Goal: Information Seeking & Learning: Check status

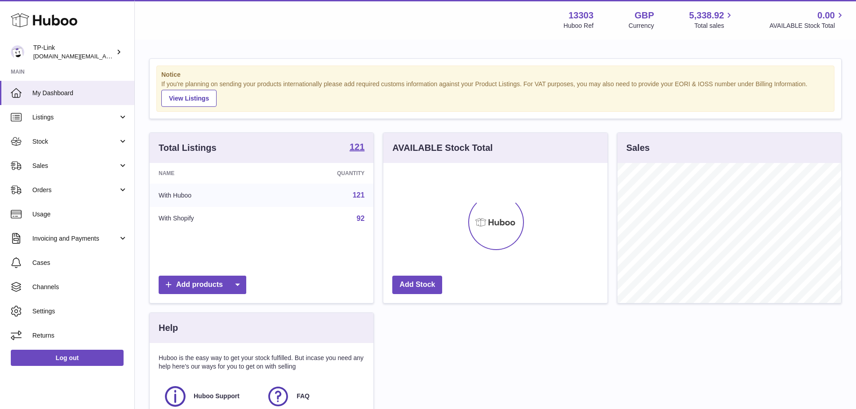
scroll to position [140, 224]
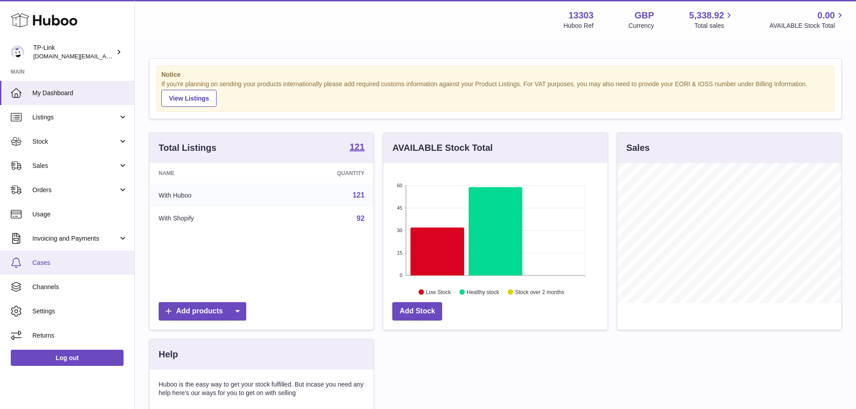
click at [79, 270] on link "Cases" at bounding box center [67, 263] width 134 height 24
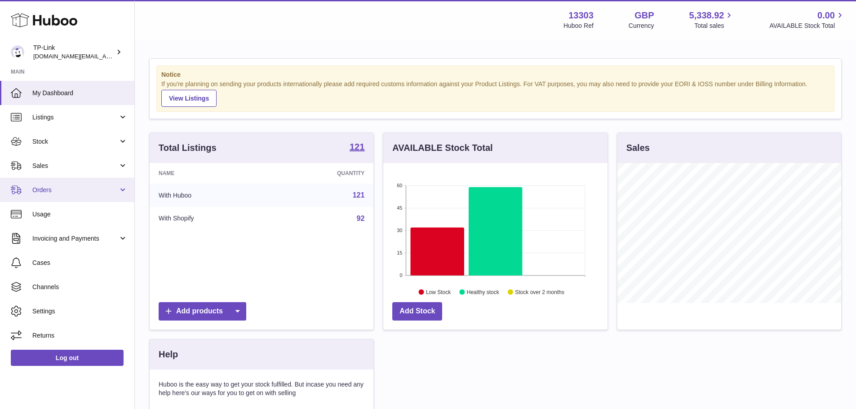
click at [67, 193] on span "Orders" at bounding box center [75, 190] width 86 height 9
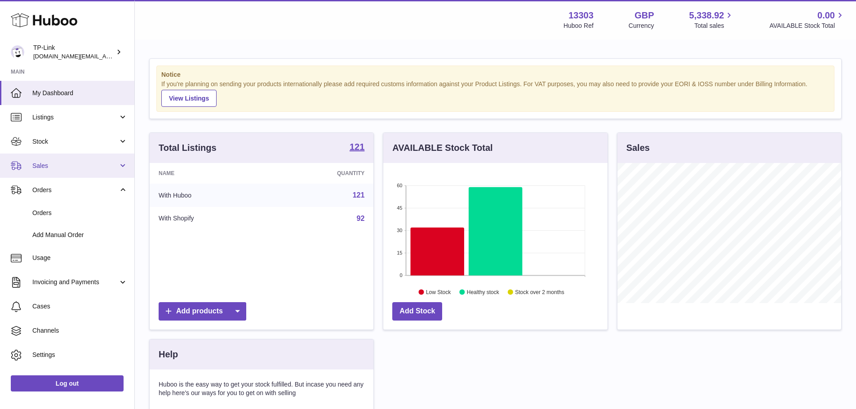
click at [67, 172] on link "Sales" at bounding box center [67, 166] width 134 height 24
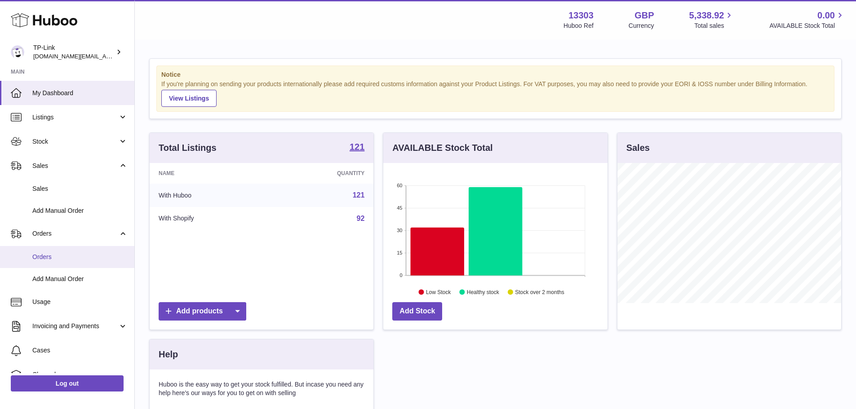
click at [57, 260] on span "Orders" at bounding box center [79, 257] width 95 height 9
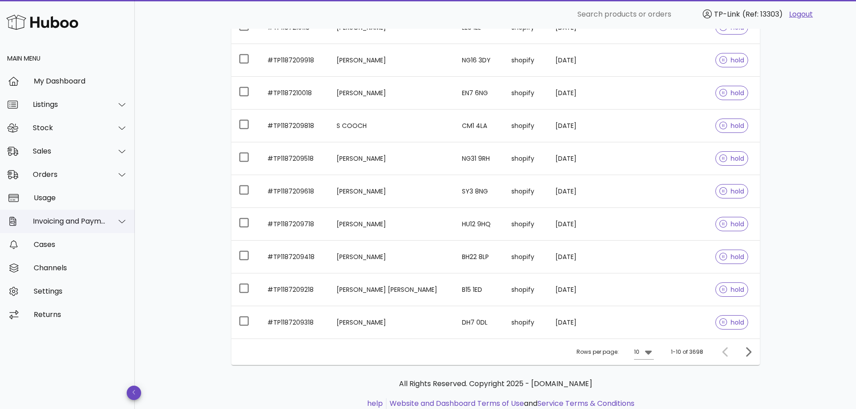
scroll to position [137, 0]
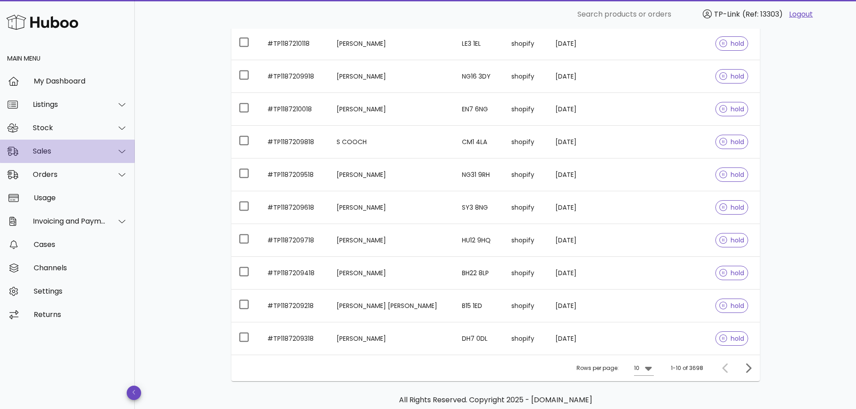
click at [70, 155] on div "Sales" at bounding box center [69, 151] width 73 height 9
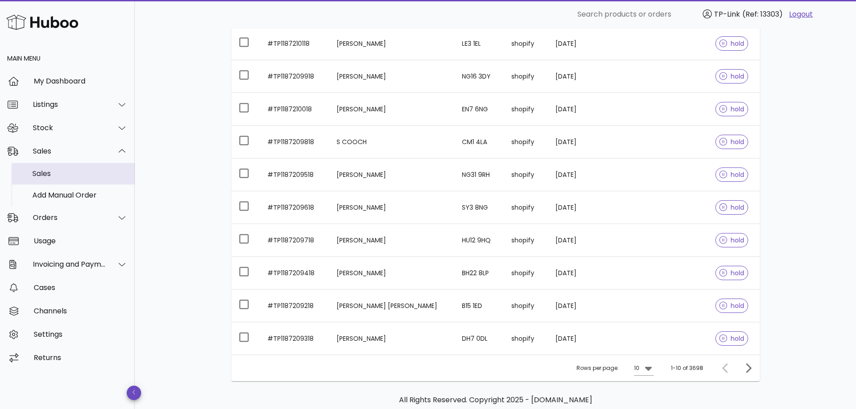
click at [67, 167] on div "Sales" at bounding box center [79, 173] width 95 height 19
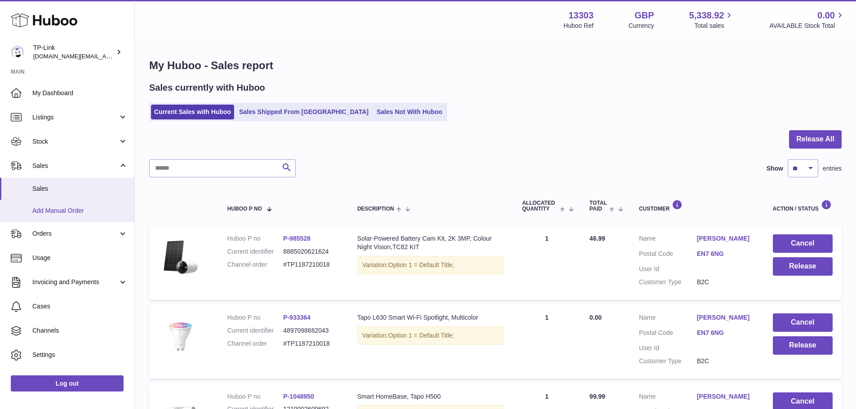
click at [71, 217] on link "Add Manual Order" at bounding box center [67, 211] width 134 height 22
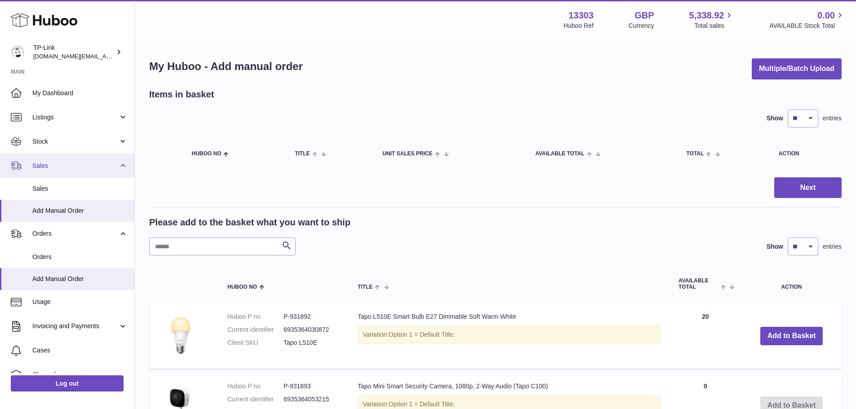
click at [52, 167] on span "Sales" at bounding box center [75, 166] width 86 height 9
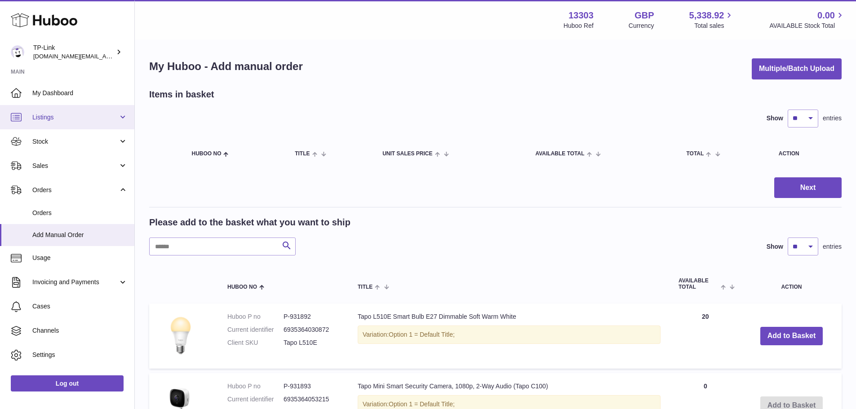
click at [52, 113] on span "Listings" at bounding box center [75, 117] width 86 height 9
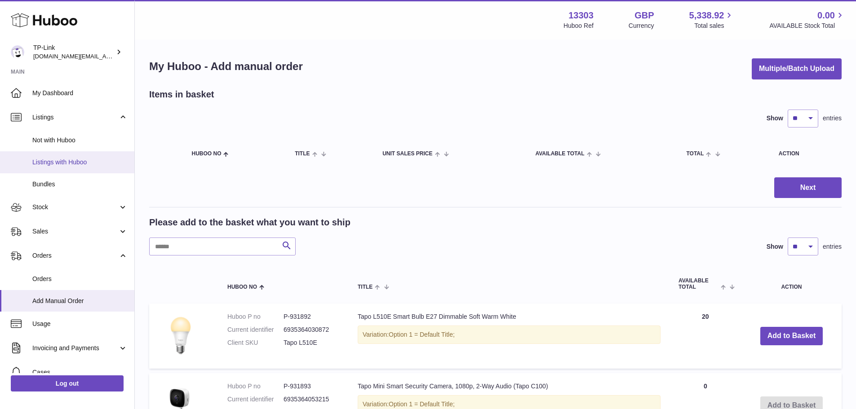
click at [74, 161] on span "Listings with Huboo" at bounding box center [79, 162] width 95 height 9
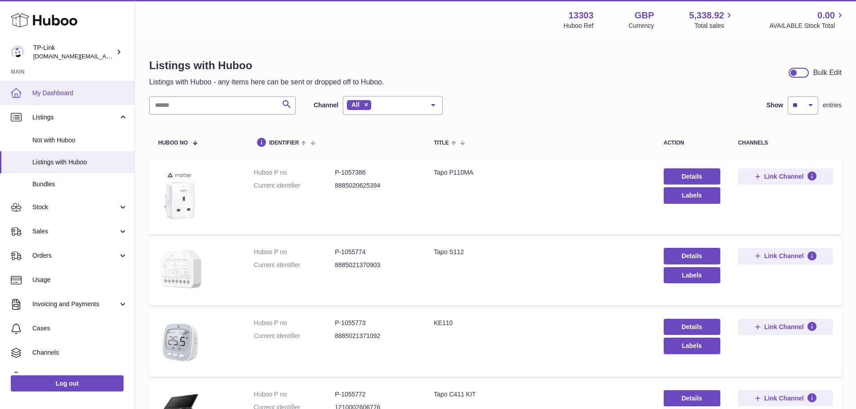
click at [55, 98] on link "My Dashboard" at bounding box center [67, 93] width 134 height 24
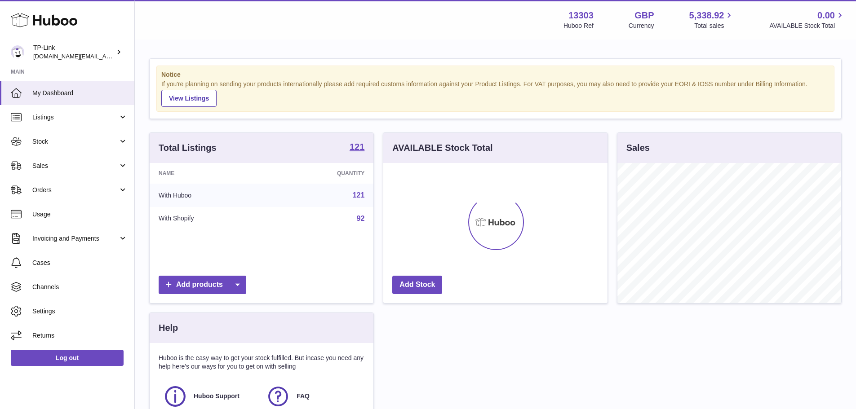
scroll to position [140, 224]
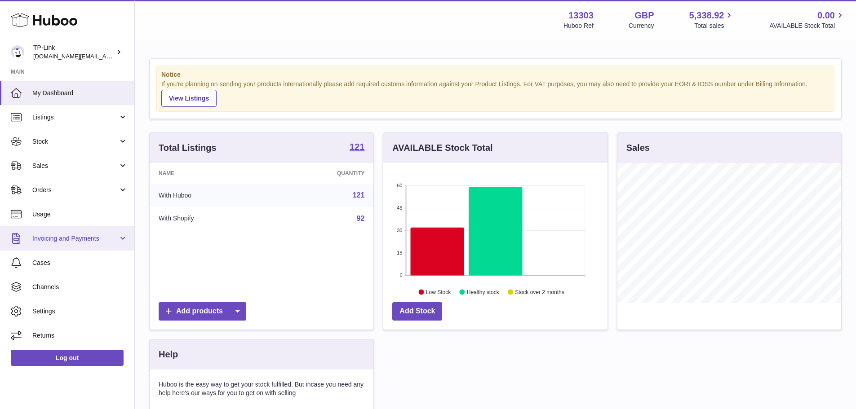
click at [75, 235] on span "Invoicing and Payments" at bounding box center [75, 239] width 86 height 9
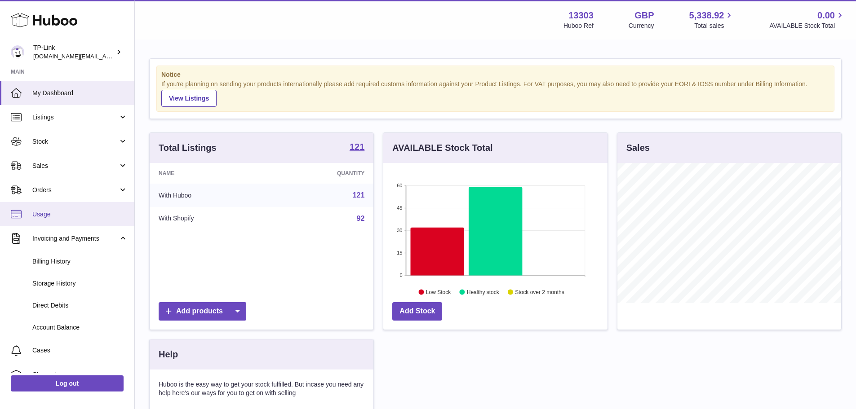
click at [57, 217] on span "Usage" at bounding box center [79, 214] width 95 height 9
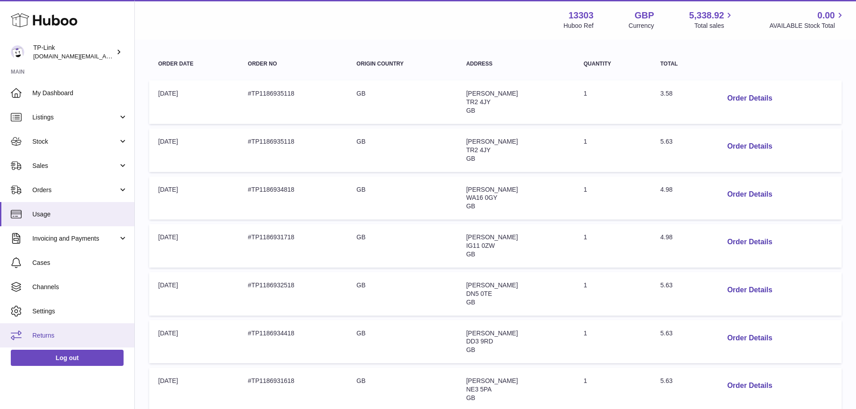
scroll to position [135, 0]
click at [52, 337] on span "Returns" at bounding box center [79, 336] width 95 height 9
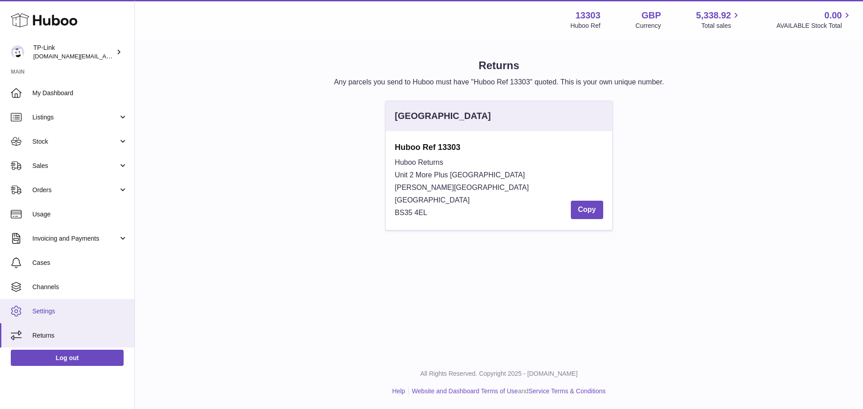
click at [59, 311] on span "Settings" at bounding box center [79, 311] width 95 height 9
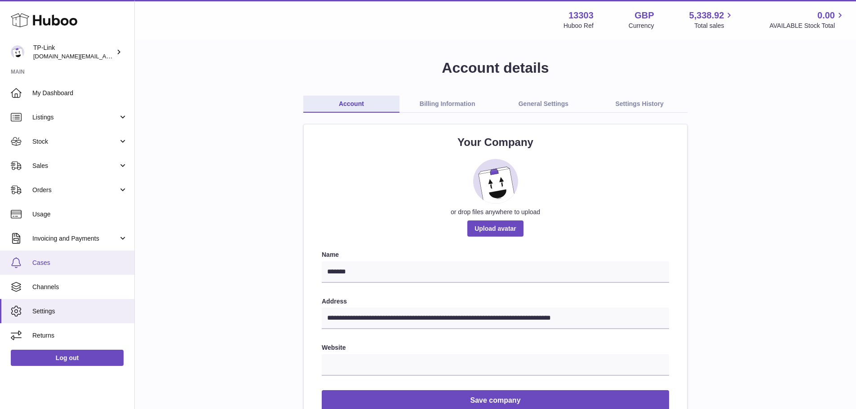
click at [57, 258] on link "Cases" at bounding box center [67, 263] width 134 height 24
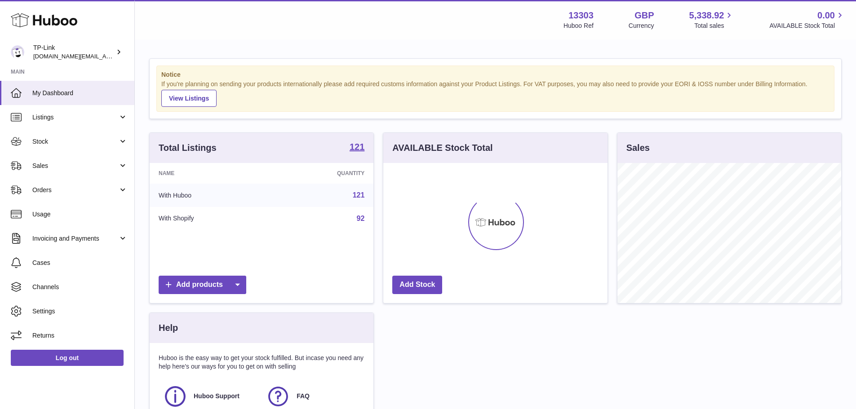
scroll to position [140, 224]
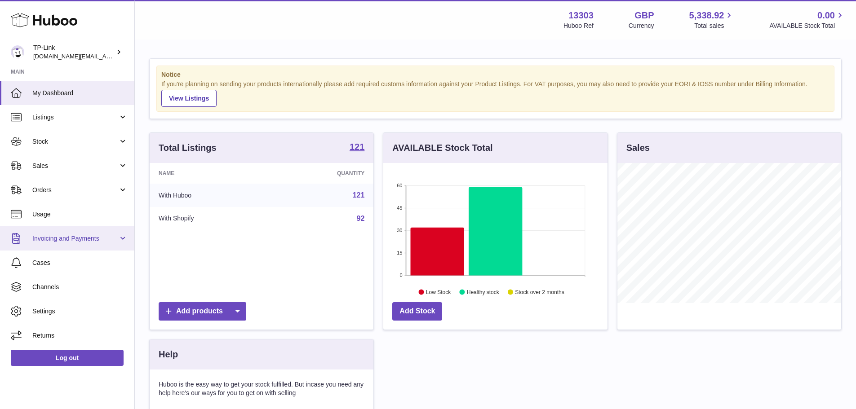
click at [62, 235] on span "Invoicing and Payments" at bounding box center [75, 239] width 86 height 9
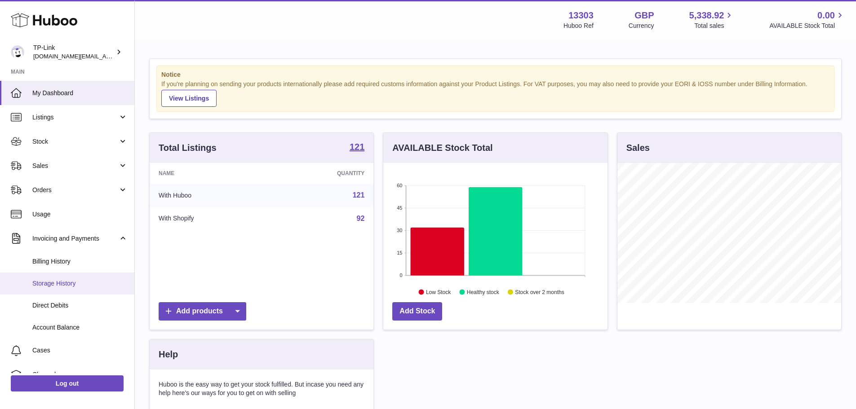
scroll to position [45, 0]
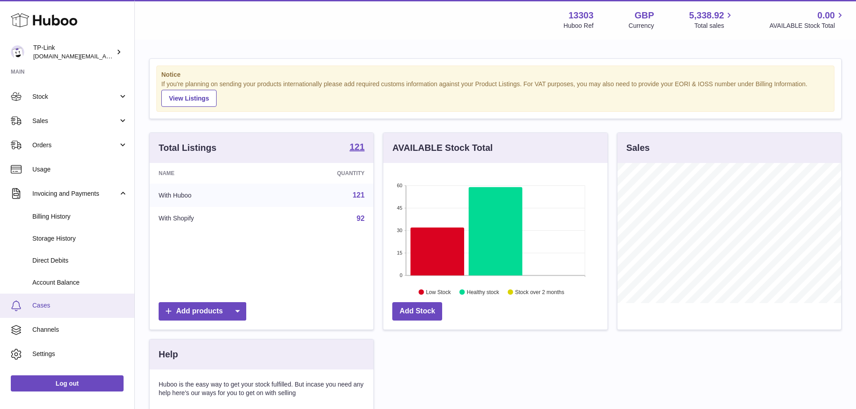
click at [59, 303] on span "Cases" at bounding box center [79, 306] width 95 height 9
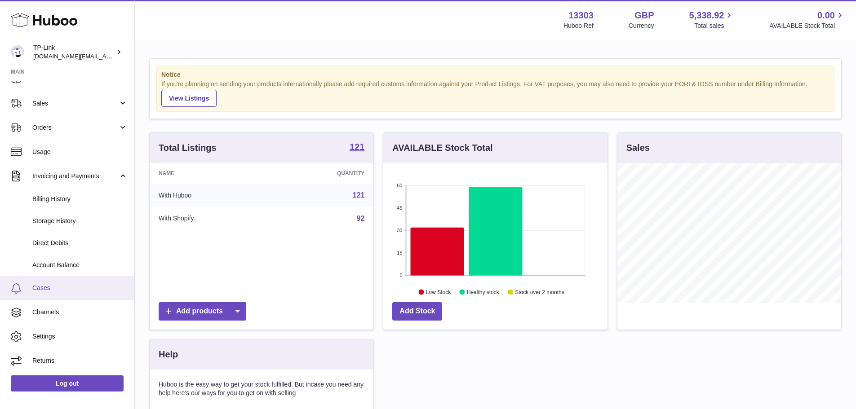
scroll to position [449252, 449169]
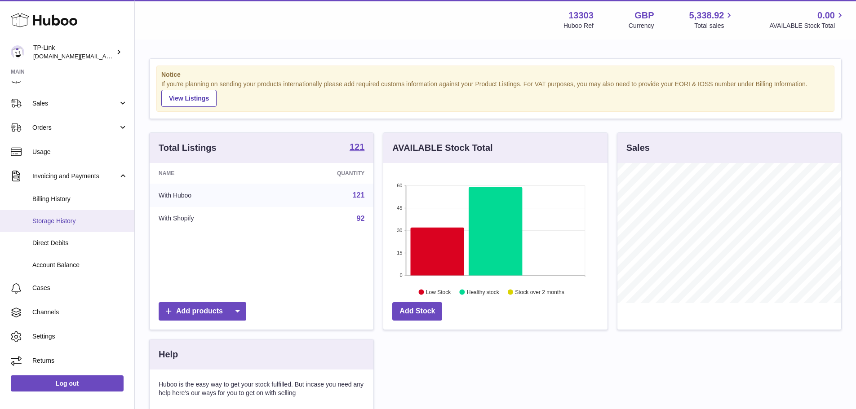
click at [77, 222] on span "Storage History" at bounding box center [79, 221] width 95 height 9
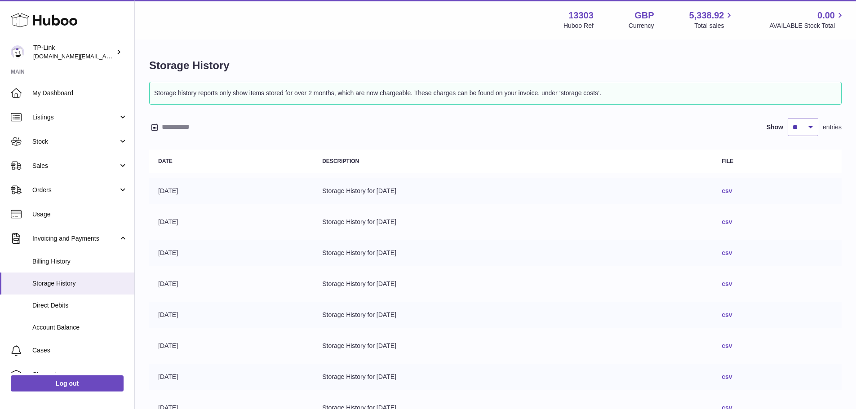
click at [732, 190] on link "csv" at bounding box center [727, 190] width 10 height 7
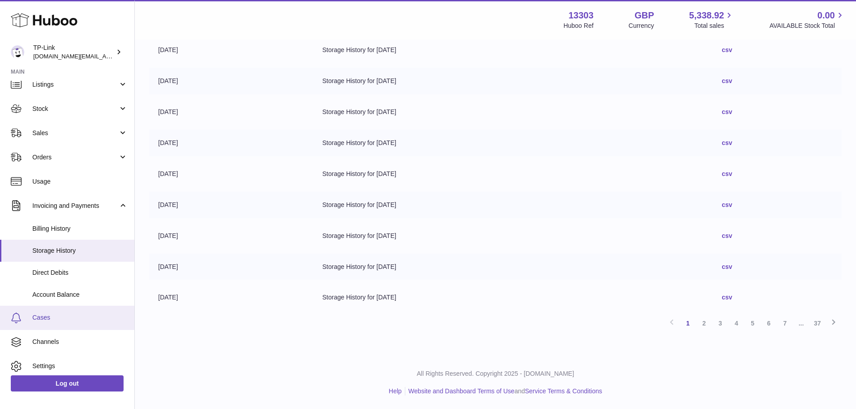
scroll to position [45, 0]
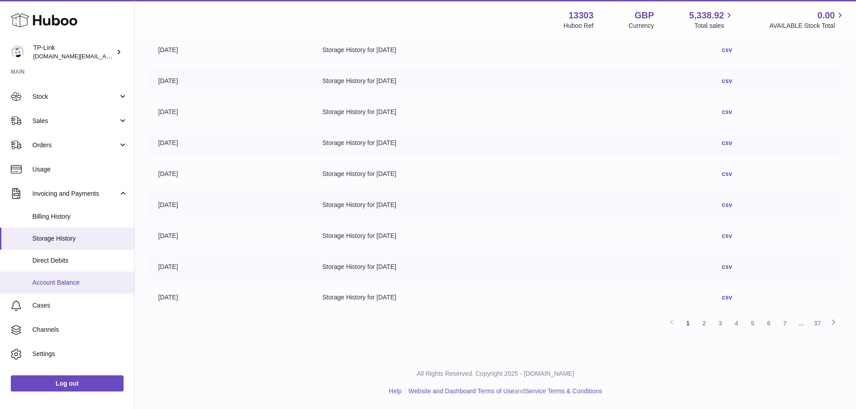
click at [77, 285] on span "Account Balance" at bounding box center [79, 283] width 95 height 9
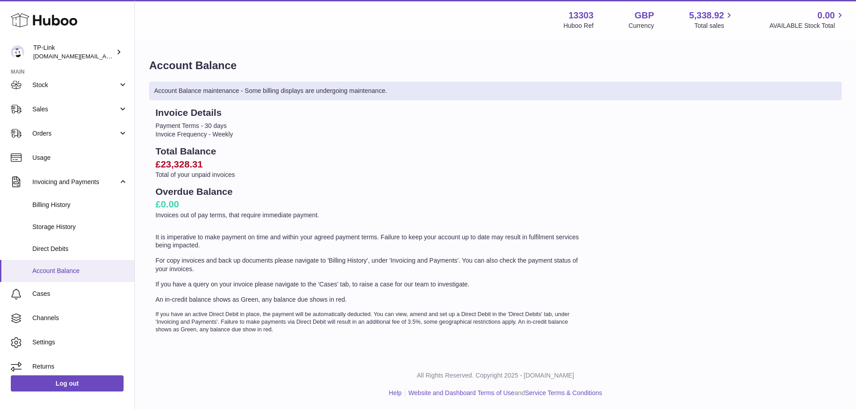
scroll to position [62, 0]
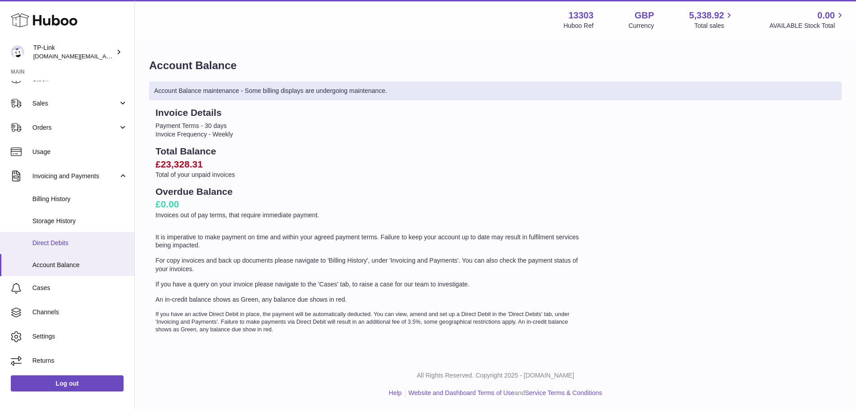
click at [70, 246] on span "Direct Debits" at bounding box center [79, 243] width 95 height 9
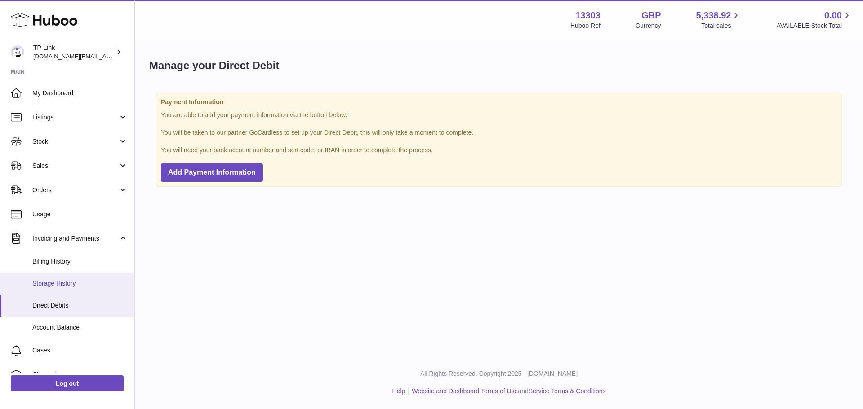
click at [70, 288] on span "Storage History" at bounding box center [79, 284] width 95 height 9
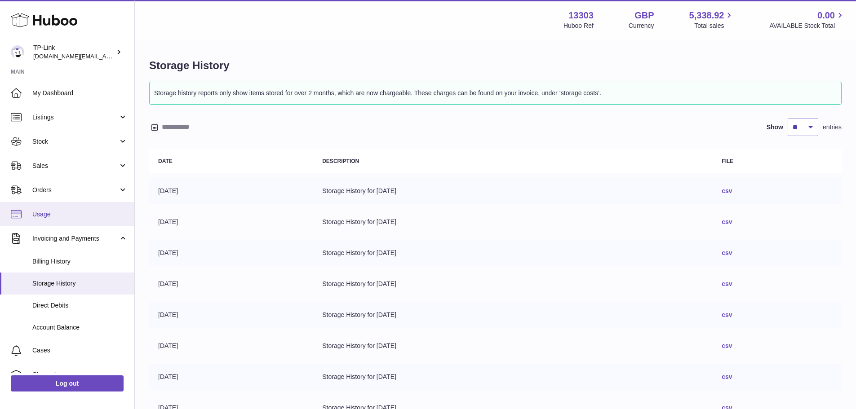
click at [50, 219] on link "Usage" at bounding box center [67, 214] width 134 height 24
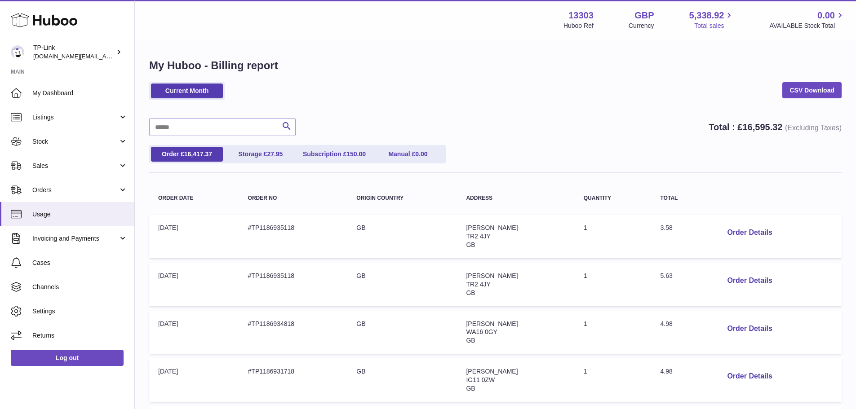
click at [724, 13] on icon at bounding box center [729, 15] width 10 height 10
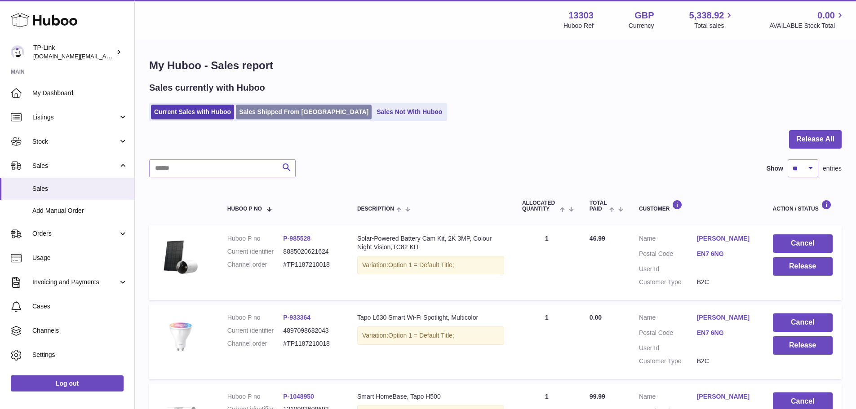
click at [280, 118] on link "Sales Shipped From Huboo" at bounding box center [304, 112] width 136 height 15
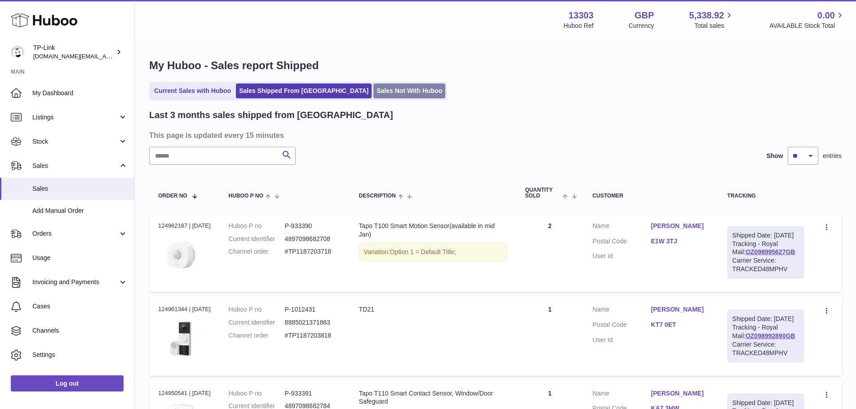
click at [373, 93] on link "Sales Not With Huboo" at bounding box center [409, 91] width 72 height 15
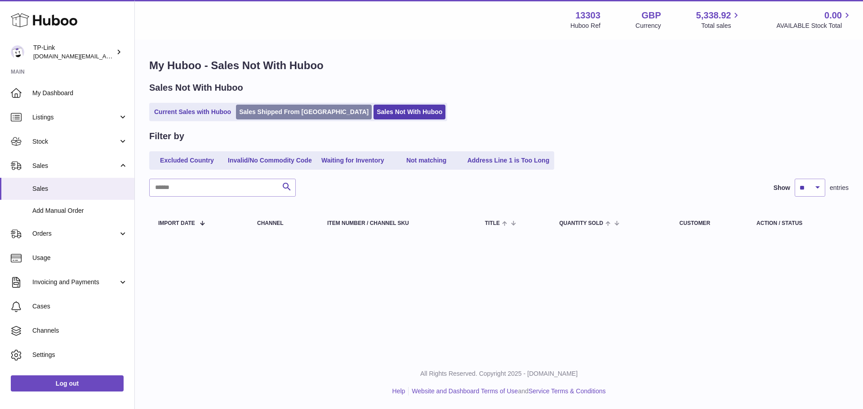
click at [290, 112] on link "Sales Shipped From [GEOGRAPHIC_DATA]" at bounding box center [304, 112] width 136 height 15
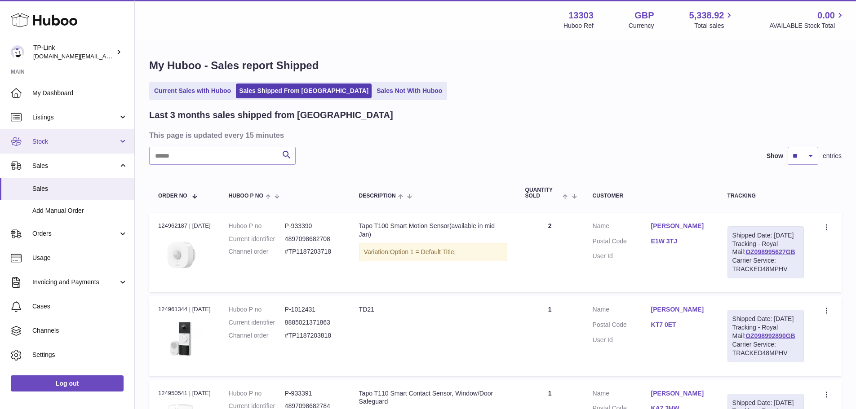
click at [81, 145] on span "Stock" at bounding box center [75, 142] width 86 height 9
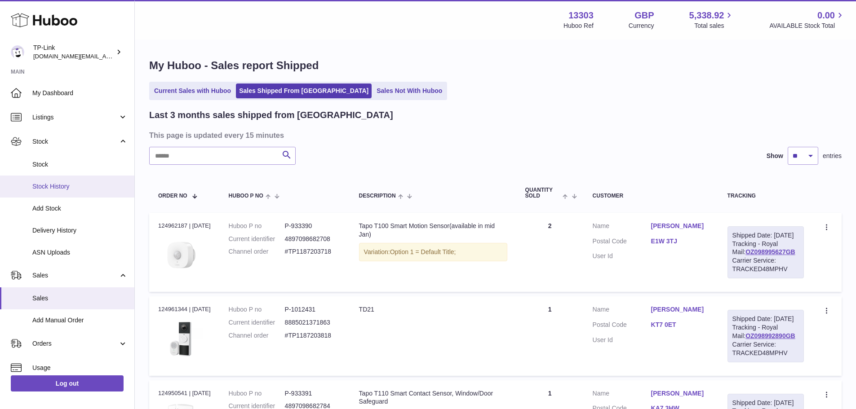
click at [77, 187] on span "Stock History" at bounding box center [79, 186] width 95 height 9
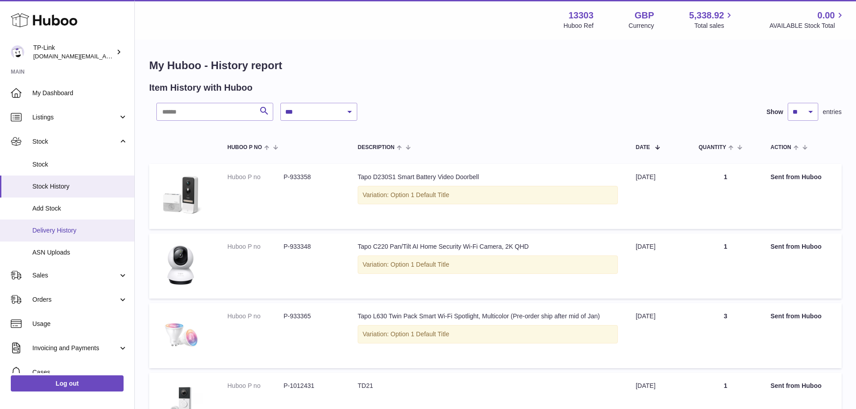
click at [90, 227] on span "Delivery History" at bounding box center [79, 230] width 95 height 9
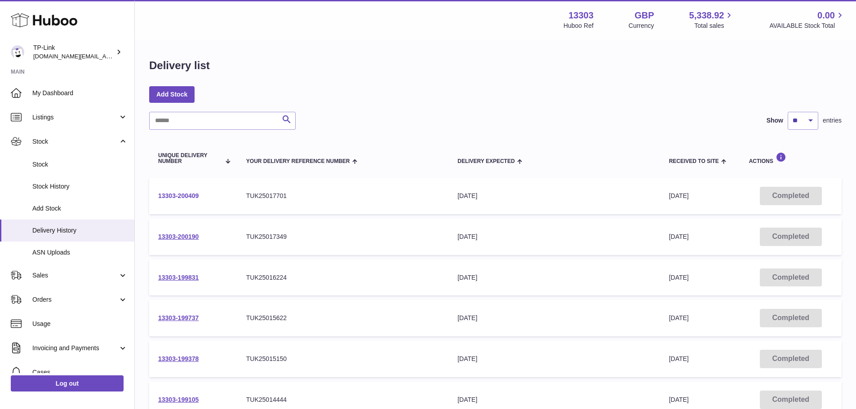
click at [186, 192] on link "13303-200409" at bounding box center [178, 195] width 40 height 7
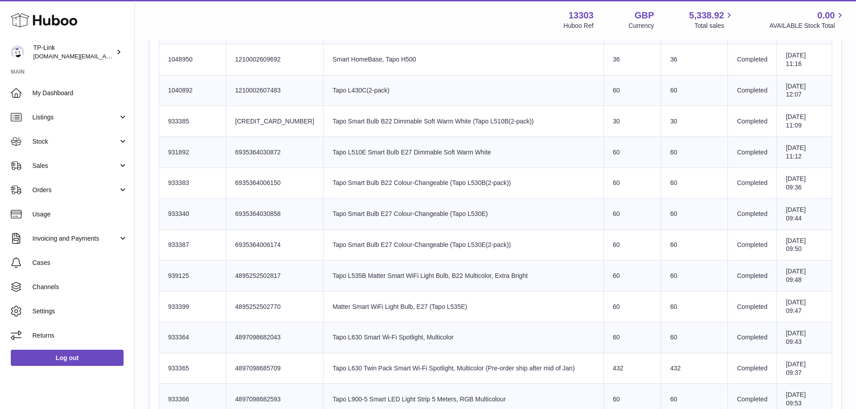
scroll to position [1438, 0]
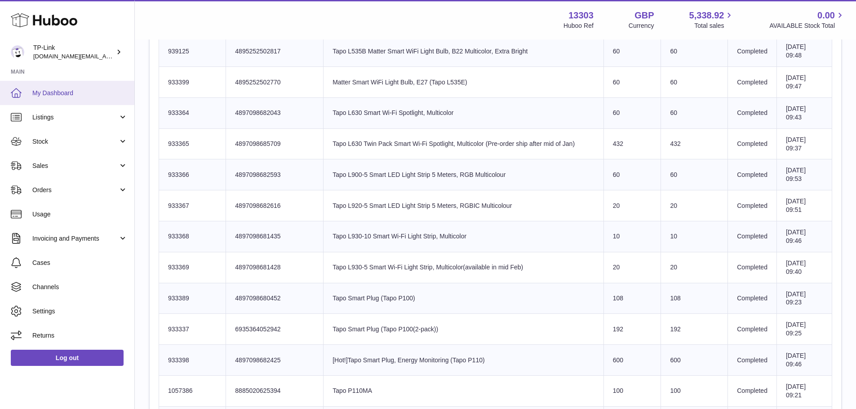
click at [70, 93] on span "My Dashboard" at bounding box center [79, 93] width 95 height 9
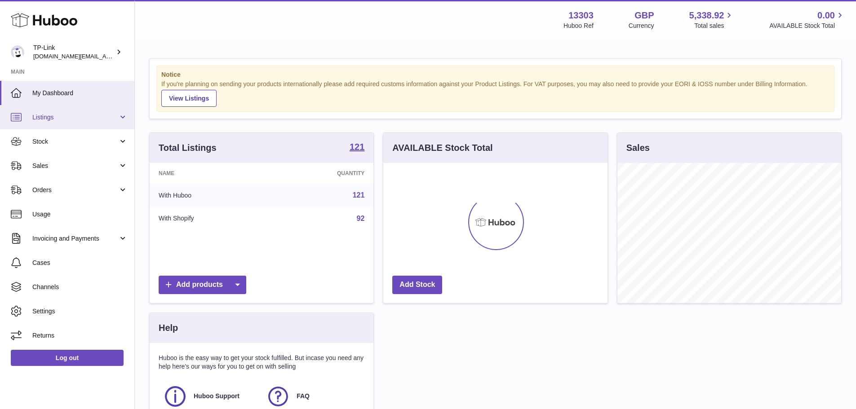
scroll to position [140, 224]
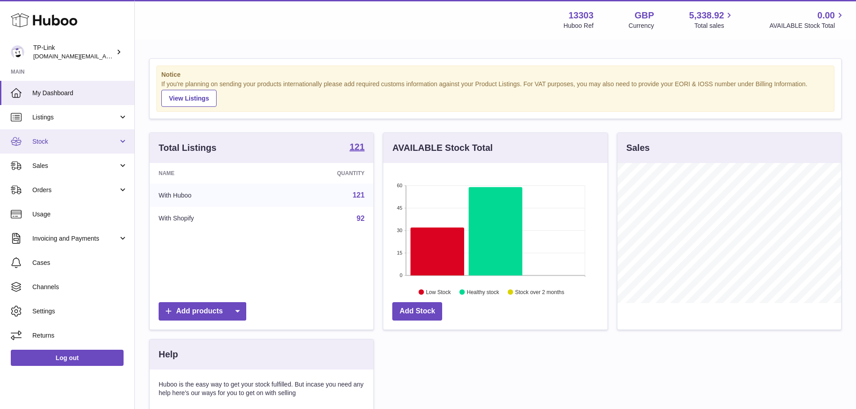
click at [72, 142] on span "Stock" at bounding box center [75, 142] width 86 height 9
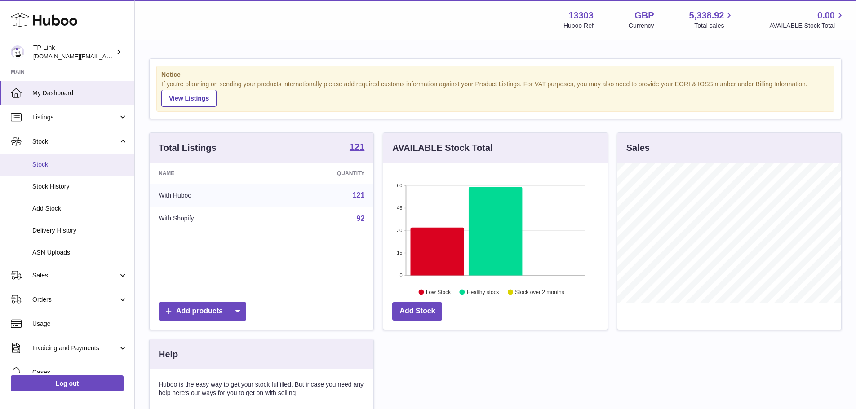
click at [72, 164] on span "Stock" at bounding box center [79, 164] width 95 height 9
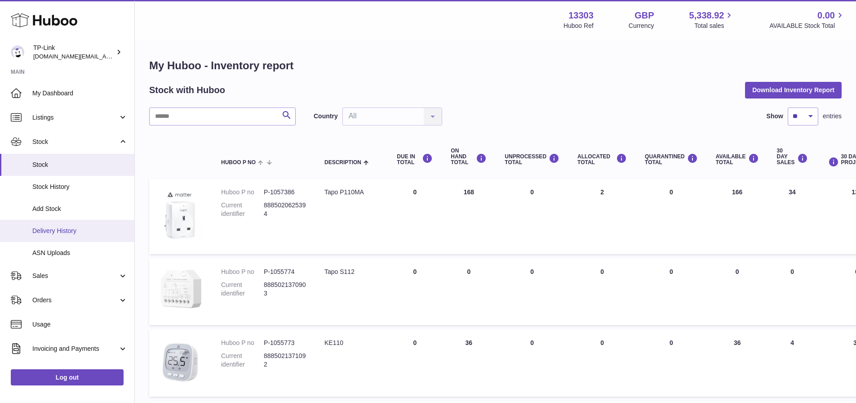
click at [71, 228] on span "Delivery History" at bounding box center [79, 230] width 95 height 9
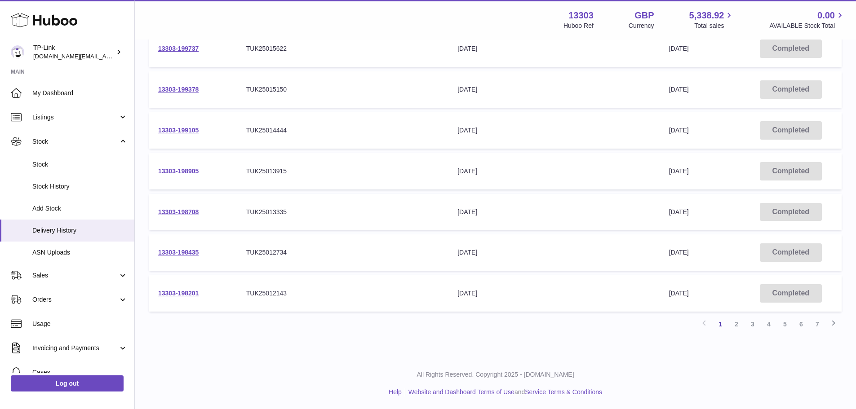
scroll to position [271, 0]
click at [736, 324] on link "2" at bounding box center [736, 323] width 16 height 16
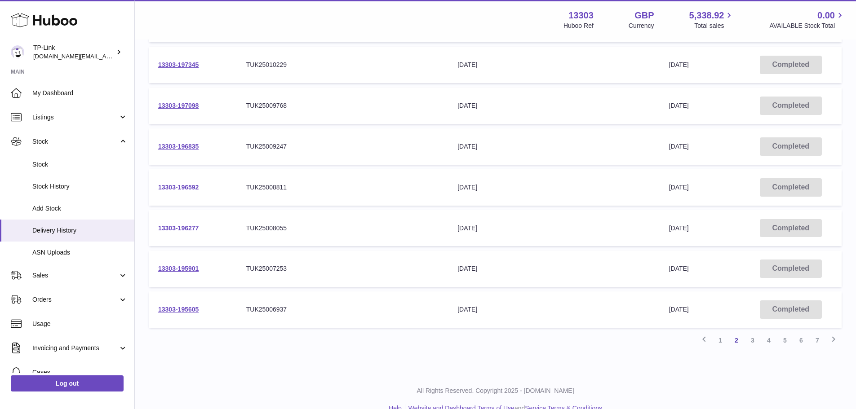
scroll to position [265, 0]
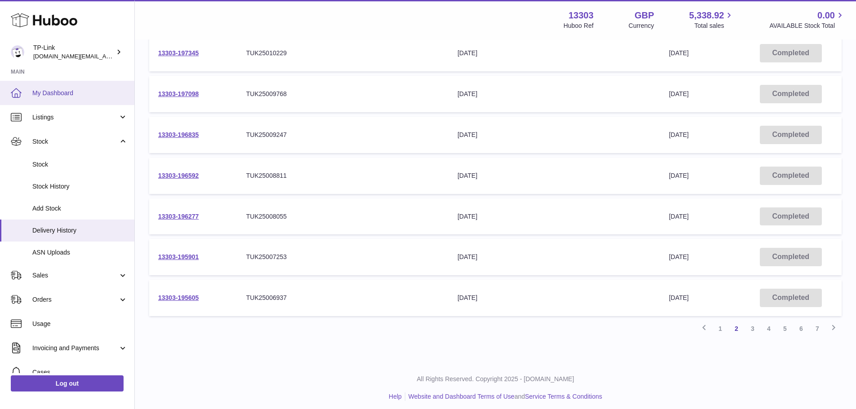
click at [115, 98] on link "My Dashboard" at bounding box center [67, 93] width 134 height 24
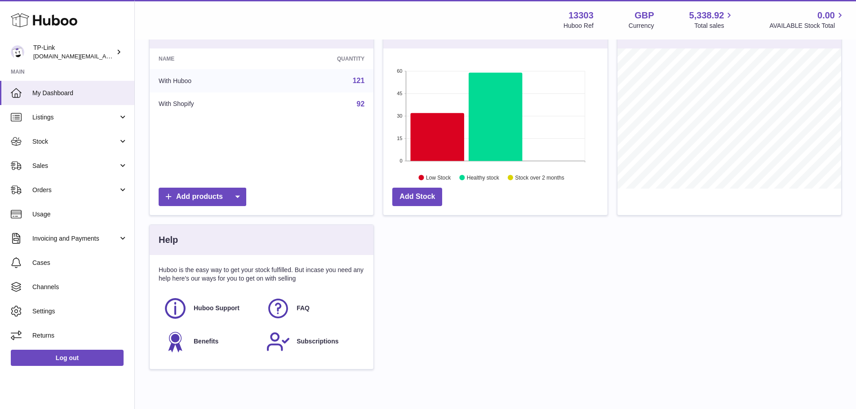
scroll to position [135, 0]
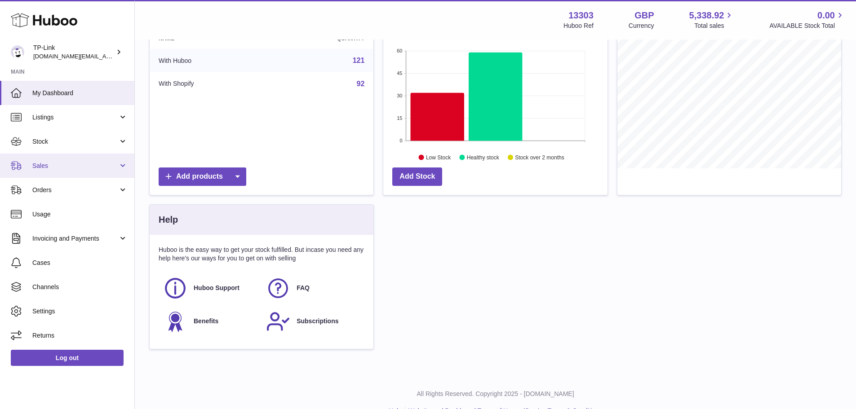
click at [51, 168] on span "Sales" at bounding box center [75, 166] width 86 height 9
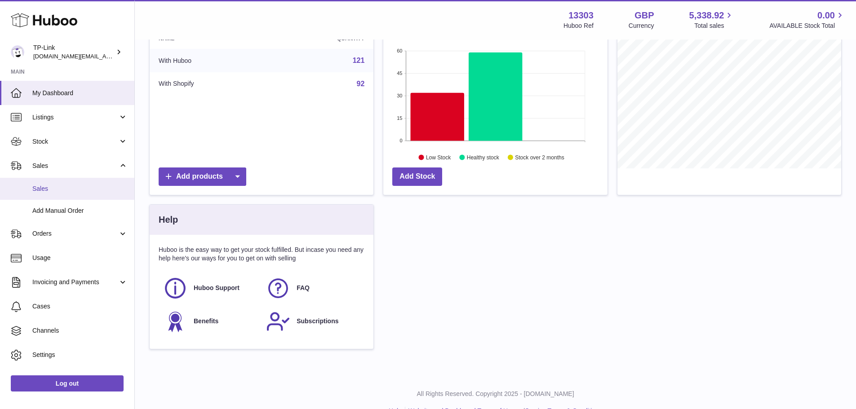
click at [58, 187] on span "Sales" at bounding box center [79, 189] width 95 height 9
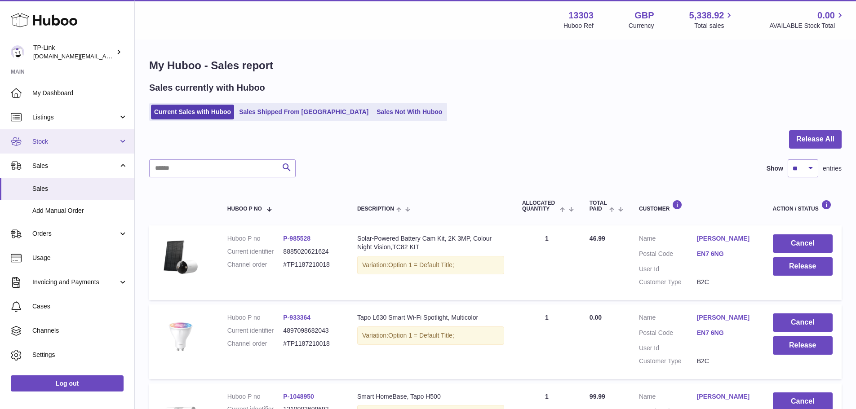
click at [62, 146] on link "Stock" at bounding box center [67, 141] width 134 height 24
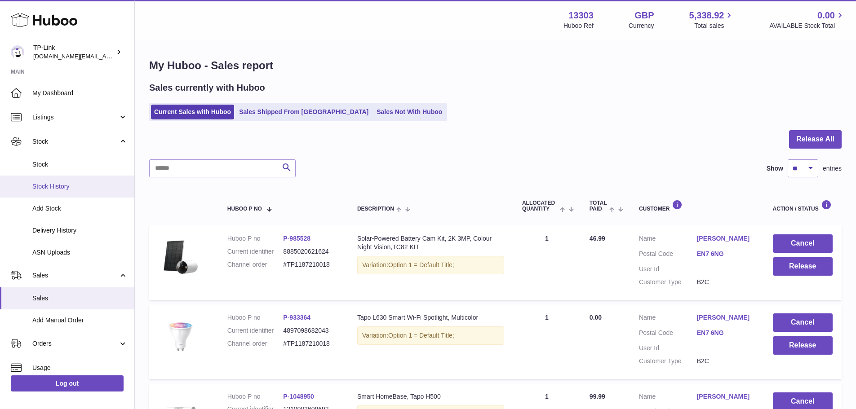
click at [72, 192] on link "Stock History" at bounding box center [67, 187] width 134 height 22
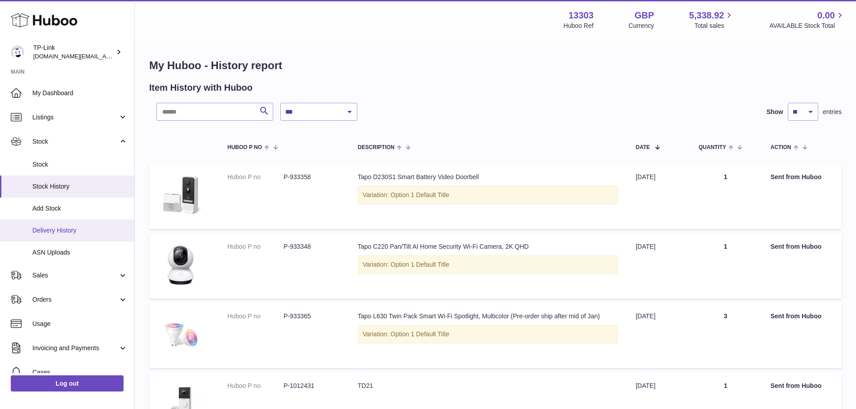
click at [91, 236] on link "Delivery History" at bounding box center [67, 231] width 134 height 22
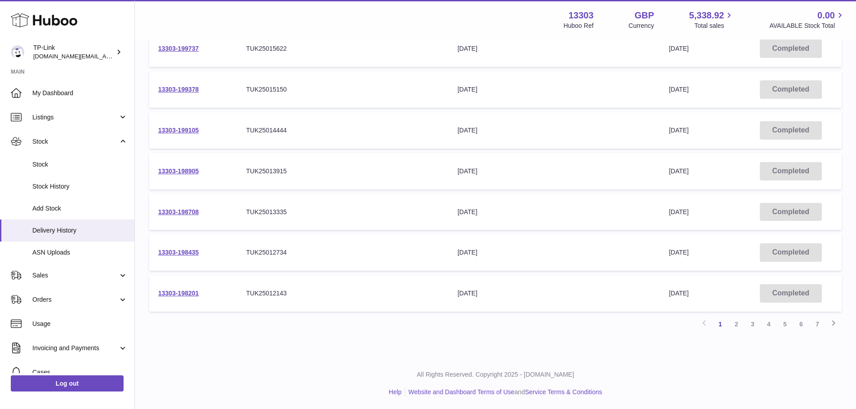
scroll to position [271, 0]
click at [817, 324] on link "7" at bounding box center [817, 323] width 16 height 16
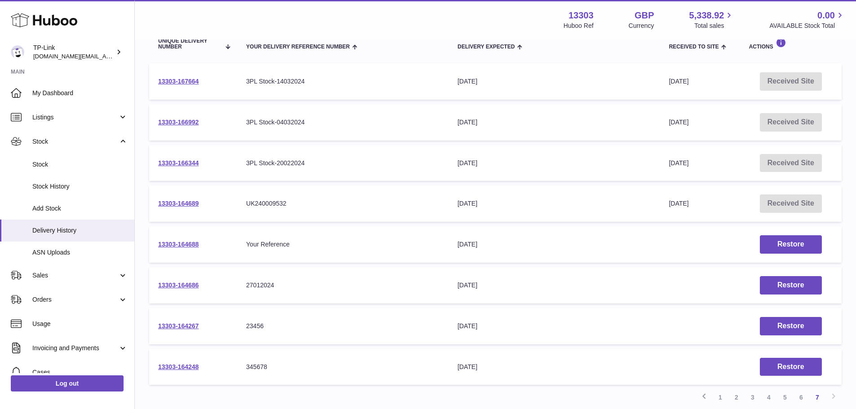
scroll to position [99, 0]
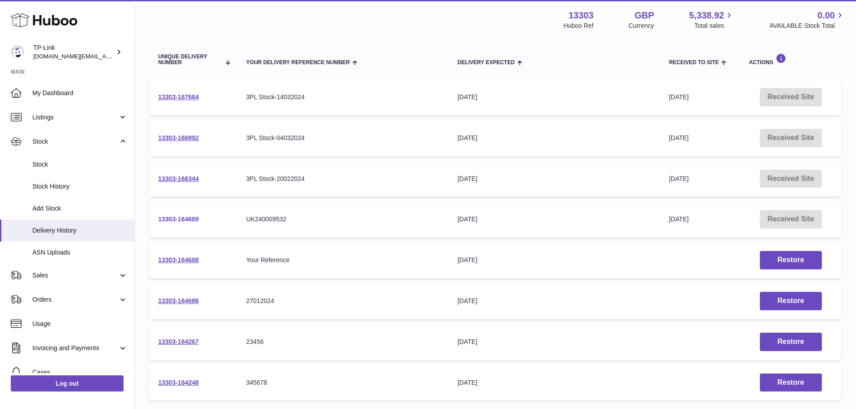
click at [177, 218] on link "13303-164689" at bounding box center [178, 219] width 40 height 7
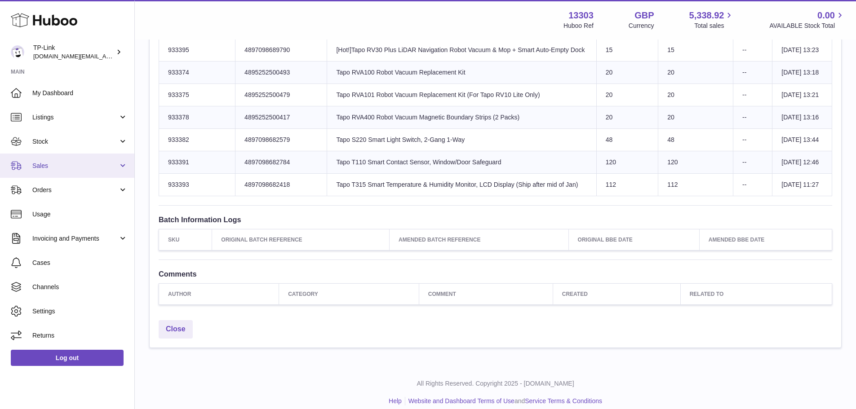
scroll to position [1190, 0]
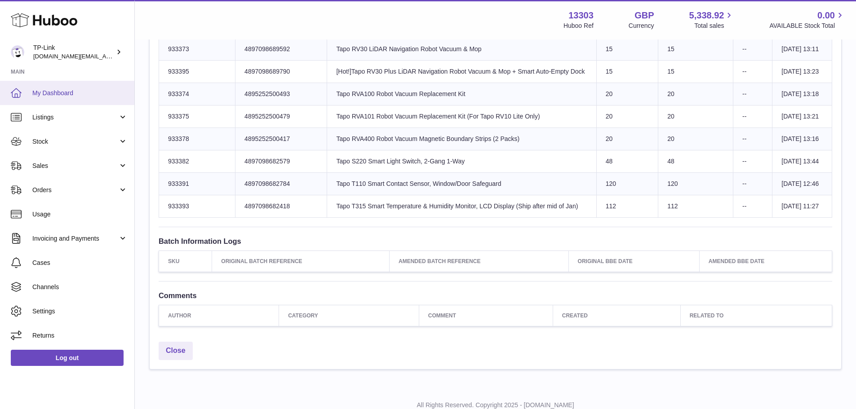
click at [69, 95] on span "My Dashboard" at bounding box center [79, 93] width 95 height 9
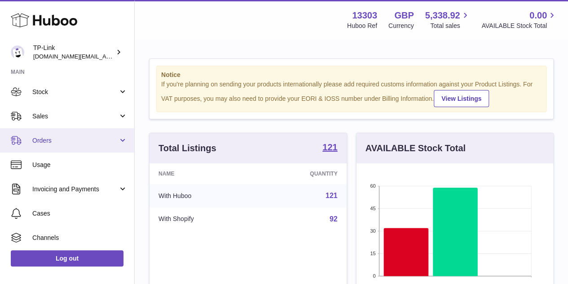
scroll to position [72, 0]
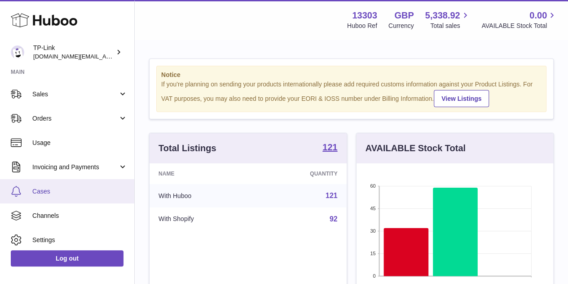
click at [53, 194] on span "Cases" at bounding box center [79, 191] width 95 height 9
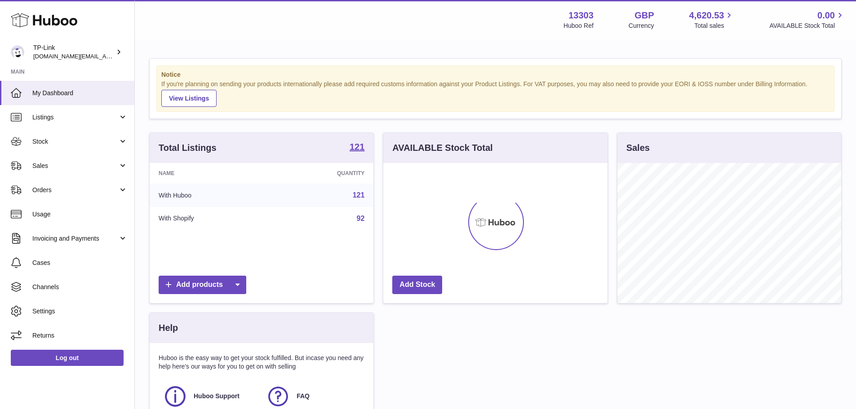
scroll to position [140, 224]
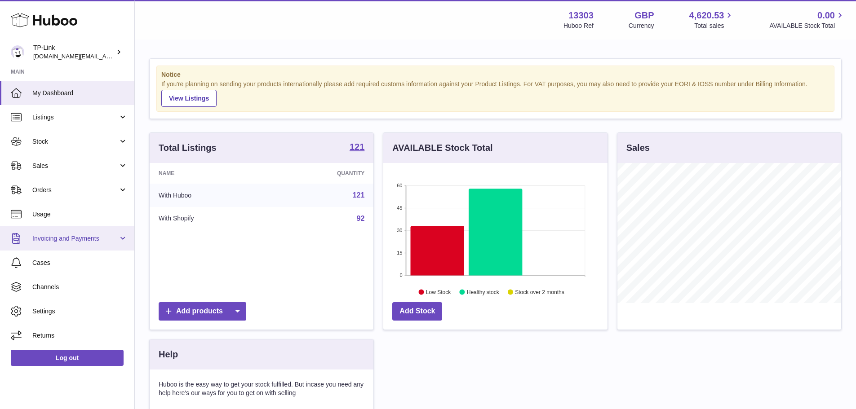
click at [80, 233] on link "Invoicing and Payments" at bounding box center [67, 238] width 134 height 24
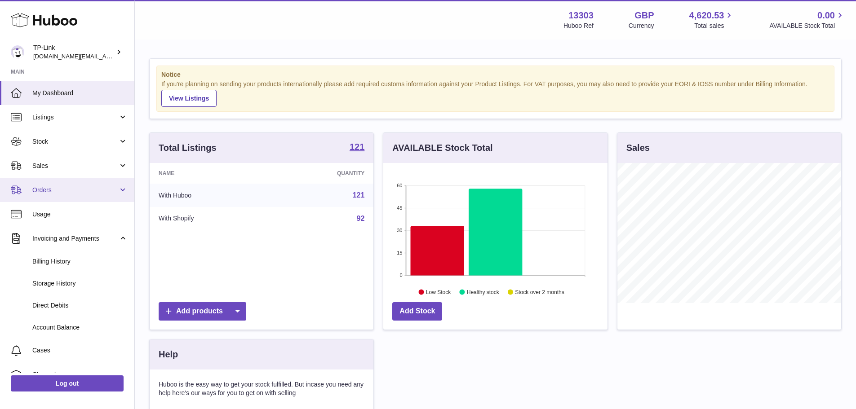
click at [48, 191] on span "Orders" at bounding box center [75, 190] width 86 height 9
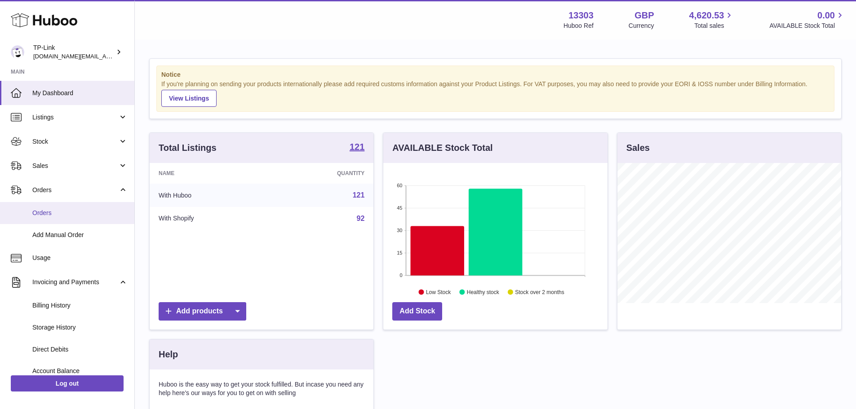
click at [58, 216] on span "Orders" at bounding box center [79, 213] width 95 height 9
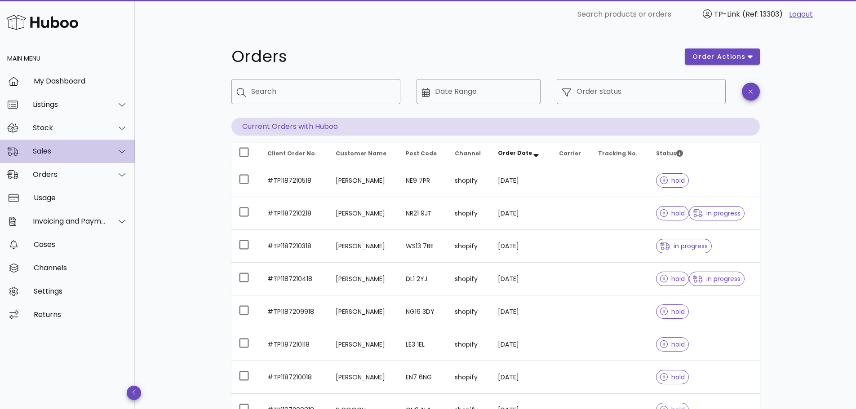
click at [57, 151] on div "Sales" at bounding box center [69, 151] width 73 height 9
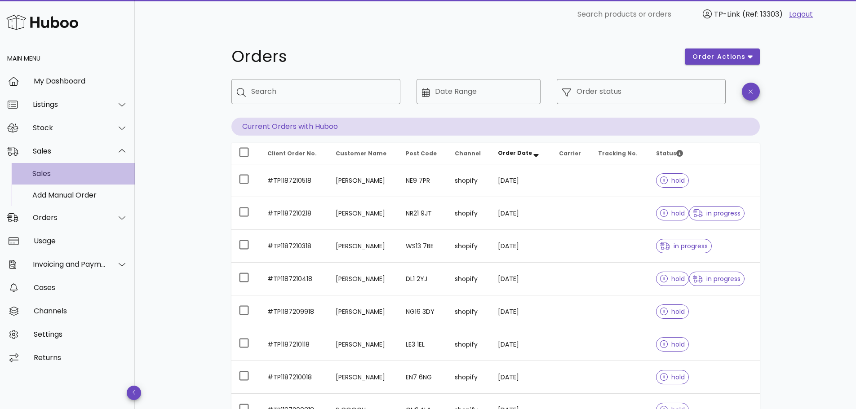
click at [57, 170] on div "Sales" at bounding box center [79, 173] width 95 height 9
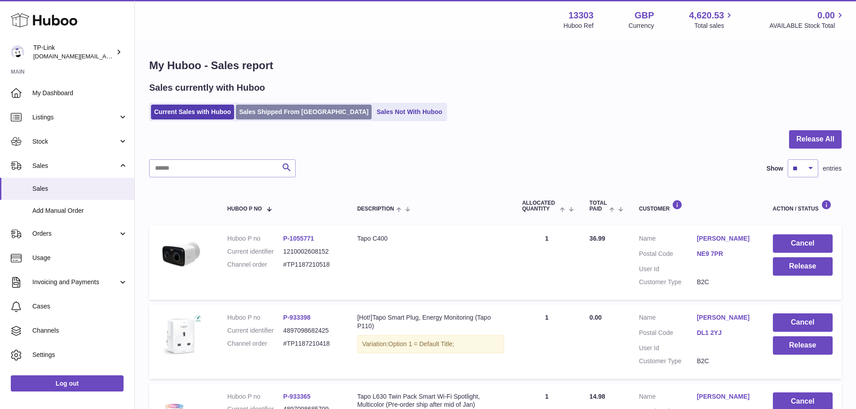
click at [292, 118] on link "Sales Shipped From [GEOGRAPHIC_DATA]" at bounding box center [304, 112] width 136 height 15
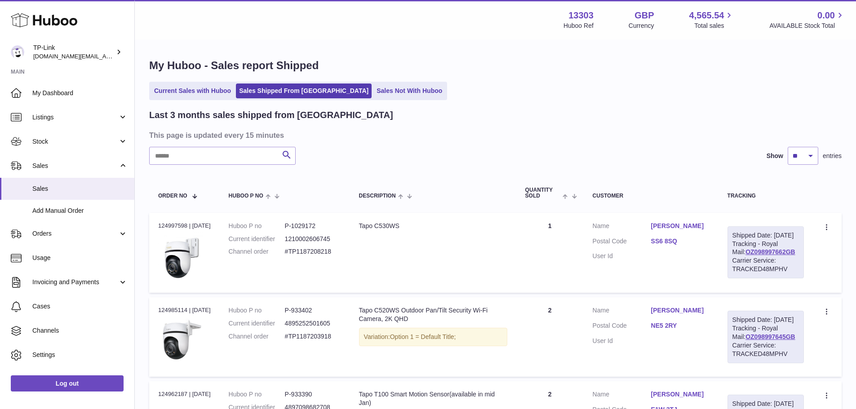
scroll to position [45, 0]
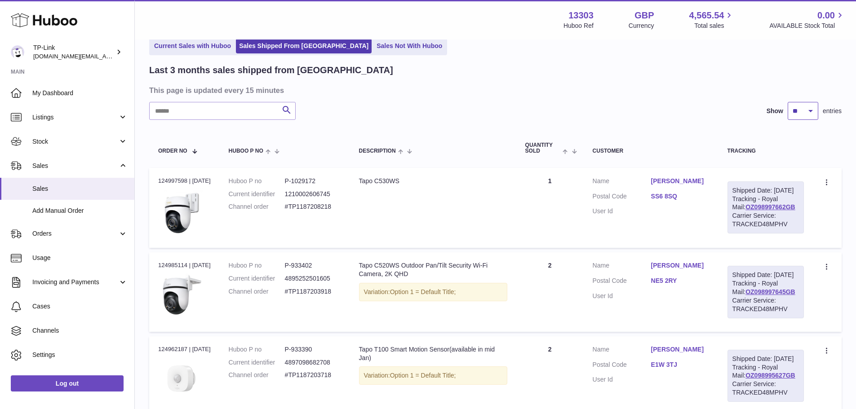
click at [809, 115] on select "** ** **" at bounding box center [803, 111] width 31 height 18
select select "**"
click at [788, 102] on select "** ** **" at bounding box center [803, 111] width 31 height 18
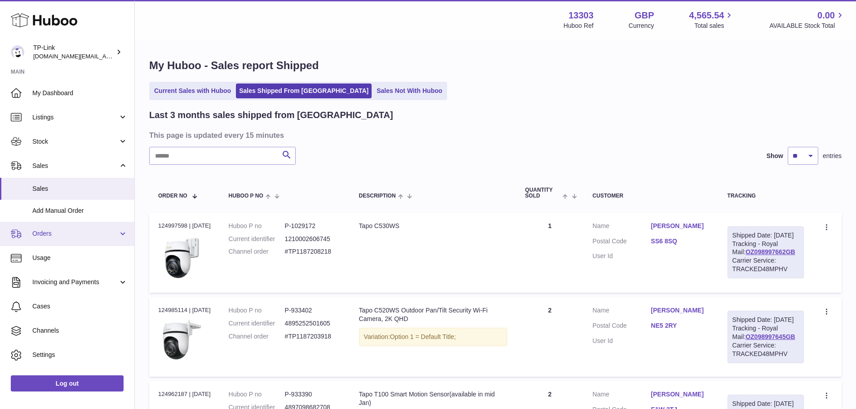
click at [84, 235] on span "Orders" at bounding box center [75, 234] width 86 height 9
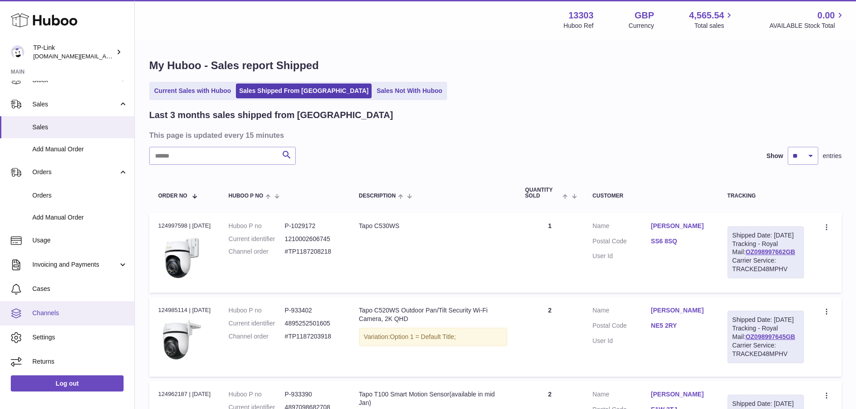
scroll to position [62, 0]
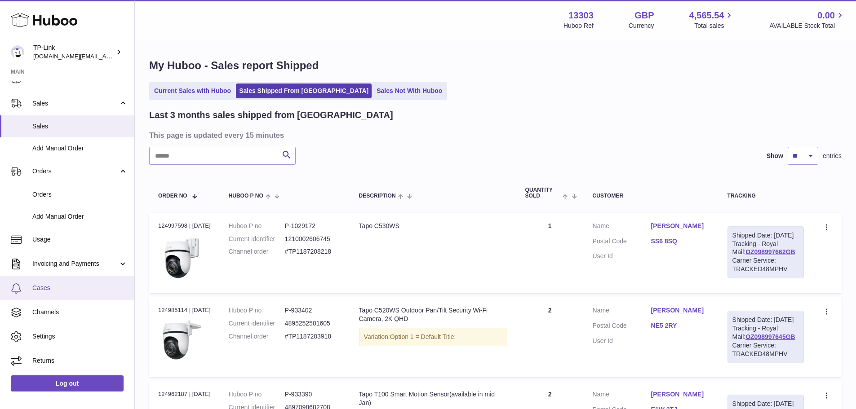
click at [82, 296] on link "Cases" at bounding box center [67, 288] width 134 height 24
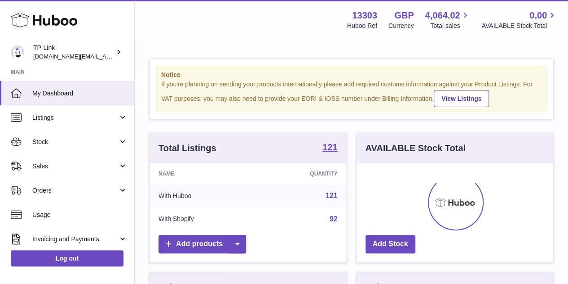
scroll to position [140, 197]
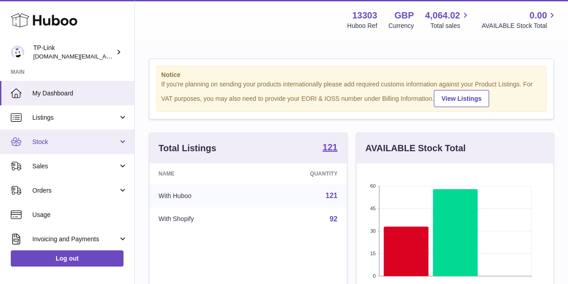
click at [61, 142] on span "Stock" at bounding box center [75, 142] width 86 height 9
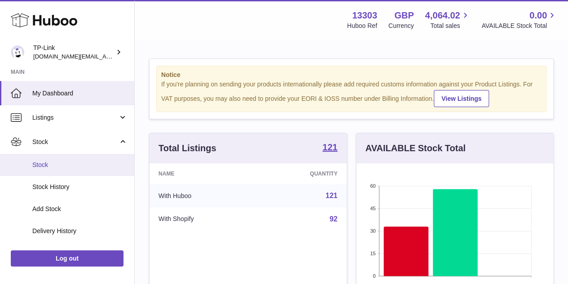
click at [51, 170] on link "Stock" at bounding box center [67, 165] width 134 height 22
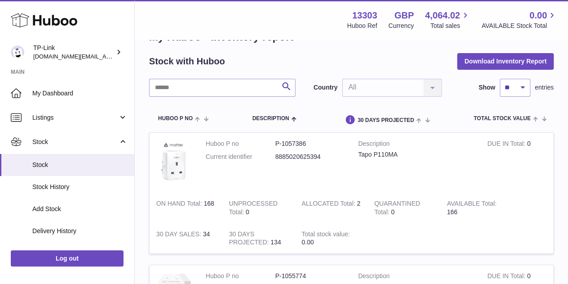
scroll to position [29, 0]
click at [526, 93] on select "** ** ** ***" at bounding box center [515, 87] width 31 height 18
select select "***"
click at [500, 78] on select "** ** ** ***" at bounding box center [515, 87] width 31 height 18
click at [493, 66] on button "Download Inventory Report" at bounding box center [505, 61] width 97 height 16
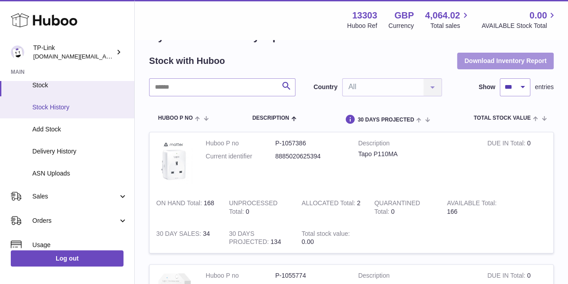
scroll to position [85, 0]
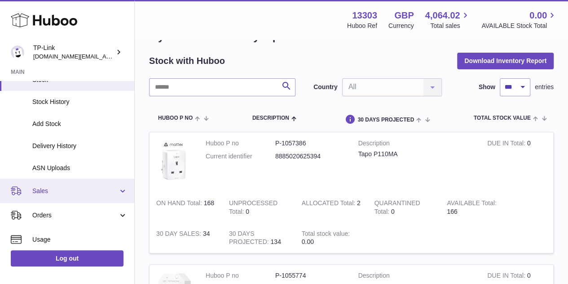
click at [72, 192] on span "Sales" at bounding box center [75, 190] width 86 height 9
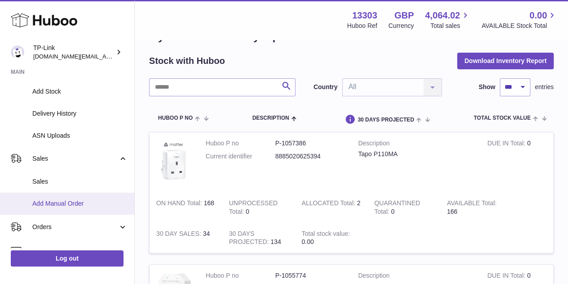
scroll to position [151, 0]
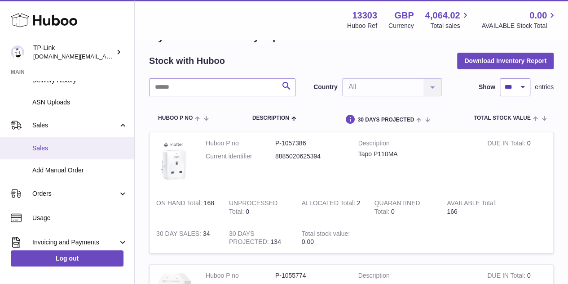
click at [69, 153] on link "Sales" at bounding box center [67, 148] width 134 height 22
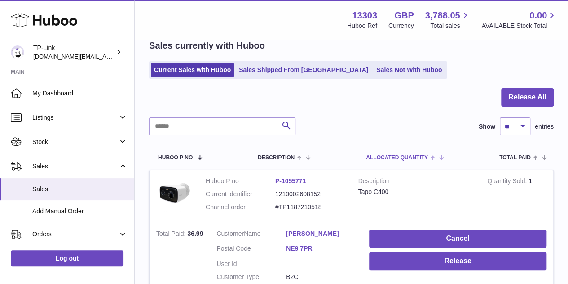
scroll to position [32, 0]
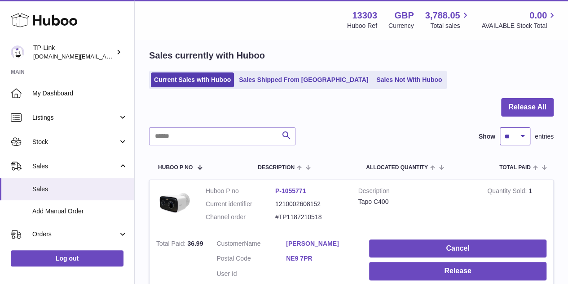
click at [511, 139] on select "** ** ** ***" at bounding box center [515, 136] width 31 height 18
select select "***"
click at [500, 127] on select "** ** ** ***" at bounding box center [515, 136] width 31 height 18
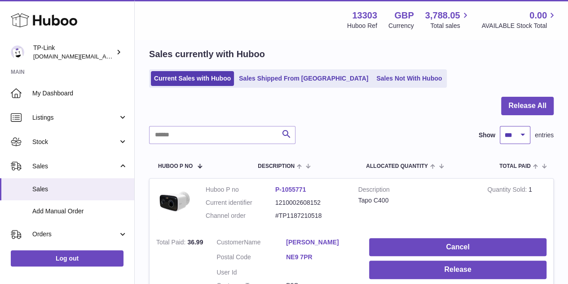
scroll to position [34, 0]
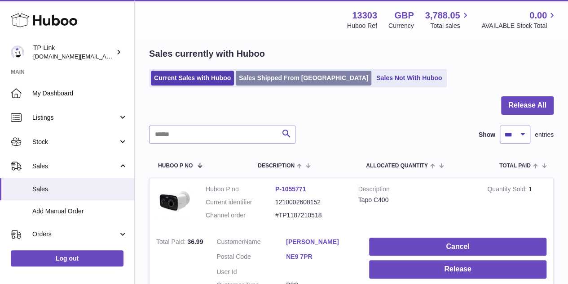
click at [307, 81] on link "Sales Shipped From [GEOGRAPHIC_DATA]" at bounding box center [304, 78] width 136 height 15
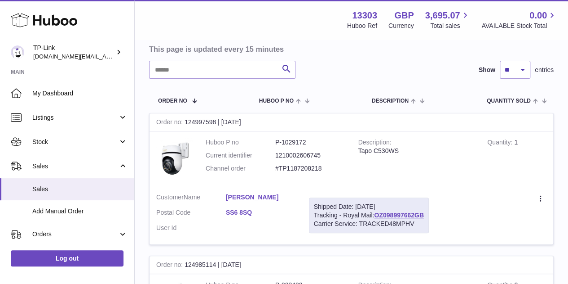
scroll to position [87, 0]
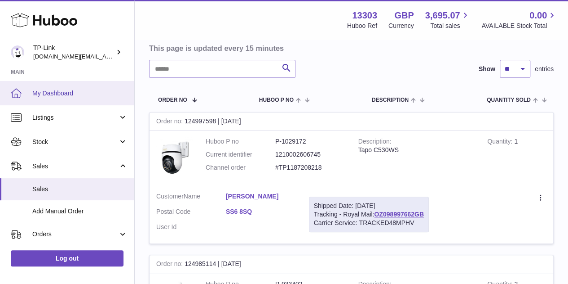
click at [67, 94] on span "My Dashboard" at bounding box center [79, 93] width 95 height 9
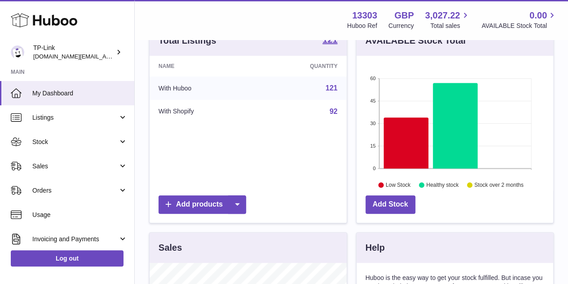
scroll to position [135, 0]
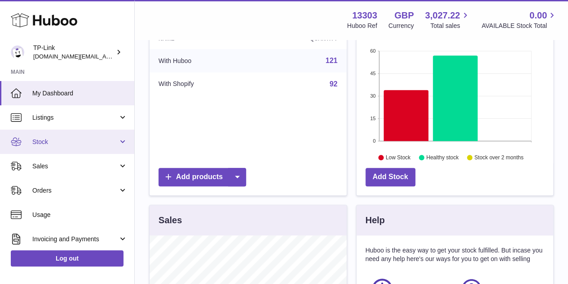
click at [69, 138] on span "Stock" at bounding box center [75, 142] width 86 height 9
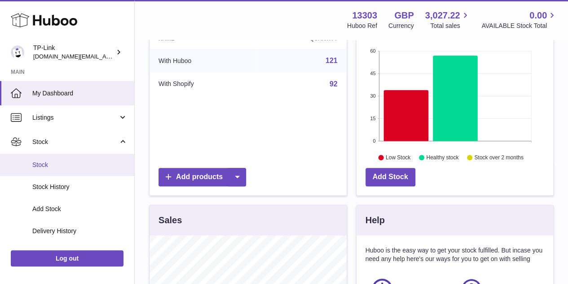
click at [65, 162] on span "Stock" at bounding box center [79, 164] width 95 height 9
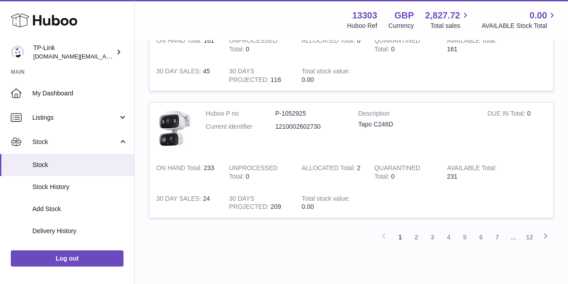
scroll to position [1264, 0]
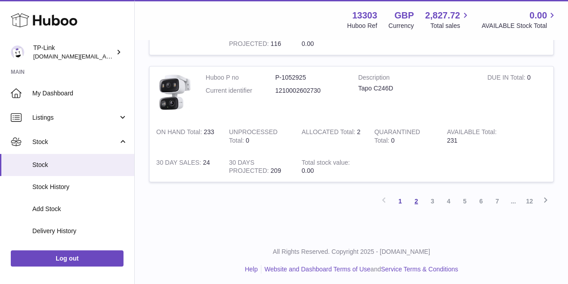
click at [417, 193] on link "2" at bounding box center [416, 201] width 16 height 16
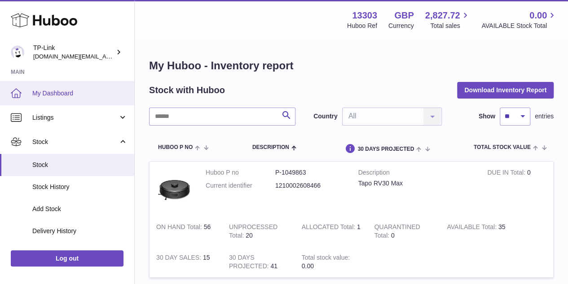
click at [62, 93] on span "My Dashboard" at bounding box center [79, 93] width 95 height 9
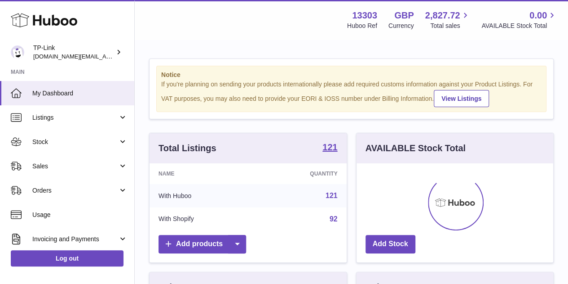
scroll to position [140, 197]
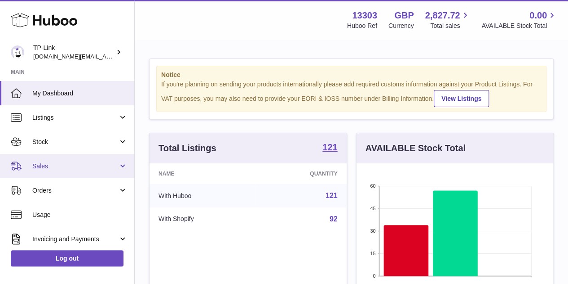
click at [71, 158] on link "Sales" at bounding box center [67, 166] width 134 height 24
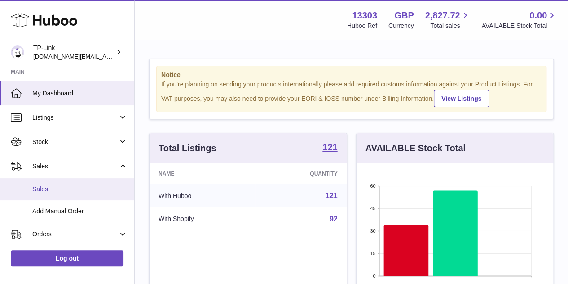
click at [66, 185] on span "Sales" at bounding box center [79, 189] width 95 height 9
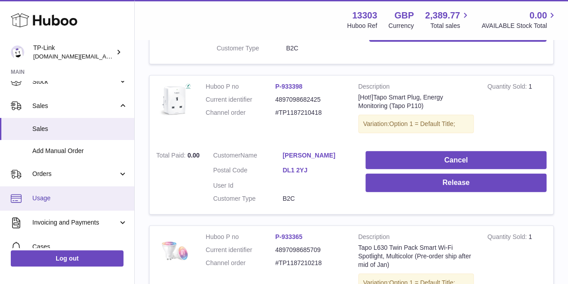
scroll to position [90, 0]
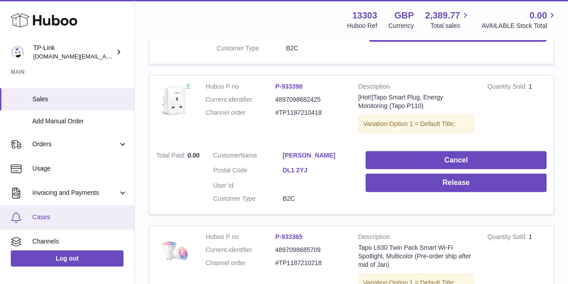
click at [63, 214] on span "Cases" at bounding box center [79, 217] width 95 height 9
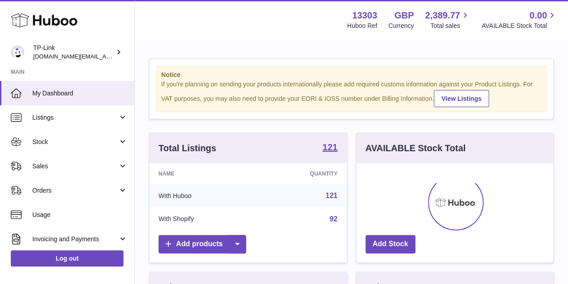
scroll to position [140, 197]
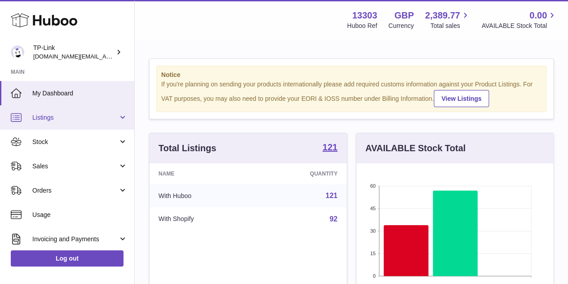
click at [78, 126] on link "Listings" at bounding box center [67, 117] width 134 height 24
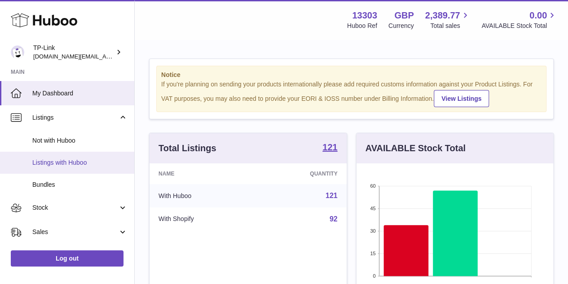
click at [86, 161] on span "Listings with Huboo" at bounding box center [79, 162] width 95 height 9
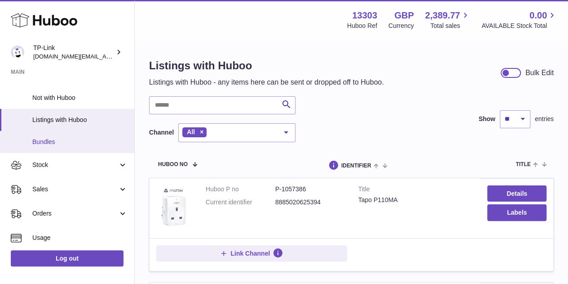
scroll to position [90, 0]
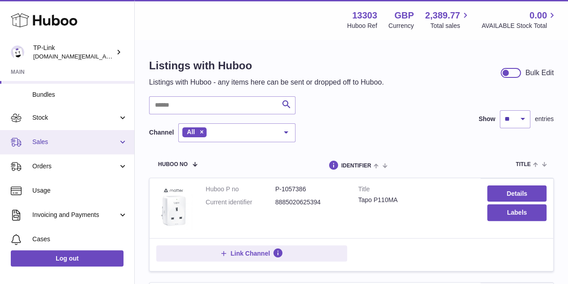
click at [65, 145] on span "Sales" at bounding box center [75, 142] width 86 height 9
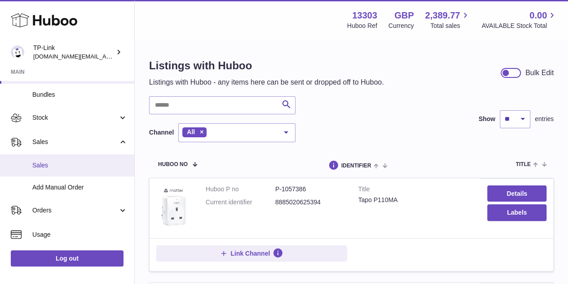
click at [60, 163] on span "Sales" at bounding box center [79, 165] width 95 height 9
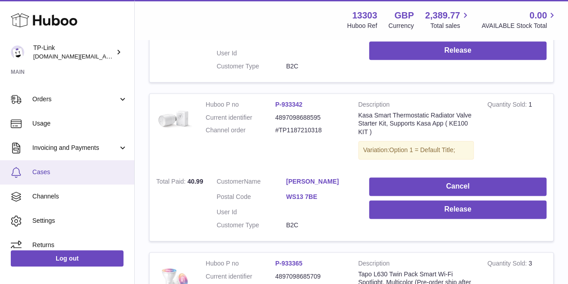
scroll to position [584, 0]
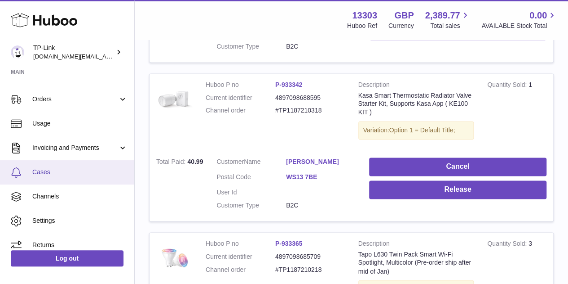
click at [65, 176] on span "Cases" at bounding box center [79, 172] width 95 height 9
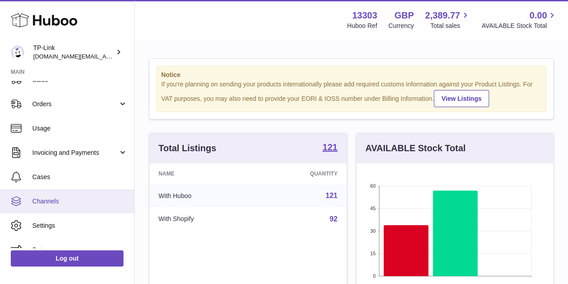
scroll to position [90, 0]
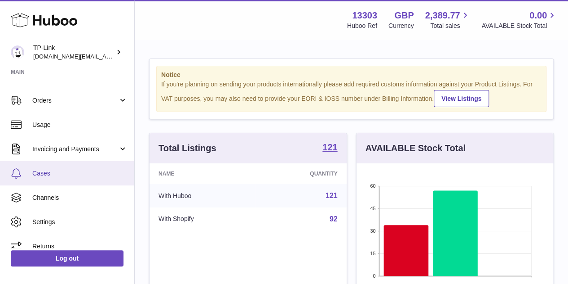
click at [70, 174] on span "Cases" at bounding box center [79, 173] width 95 height 9
